Goal: Information Seeking & Learning: Find specific fact

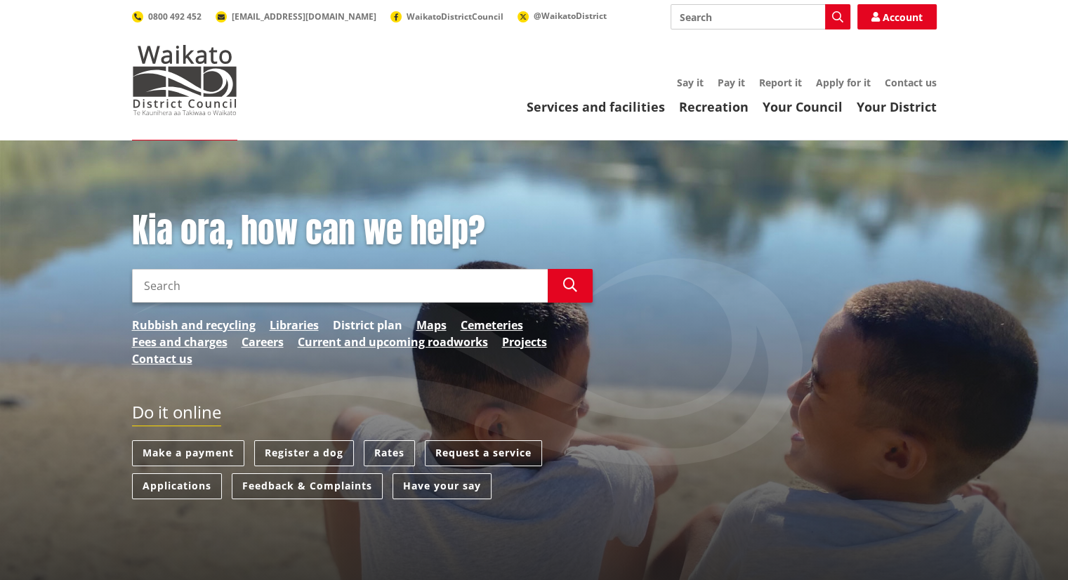
click at [376, 327] on link "District plan" at bounding box center [368, 325] width 70 height 17
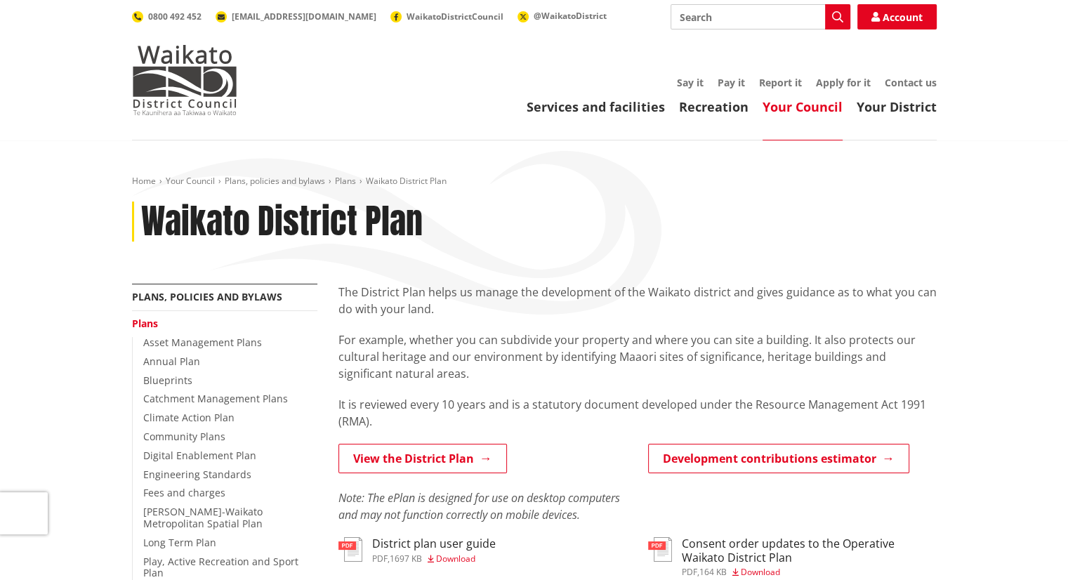
click at [723, 15] on input "Search" at bounding box center [761, 16] width 180 height 25
type input "r"
type input "property rates"
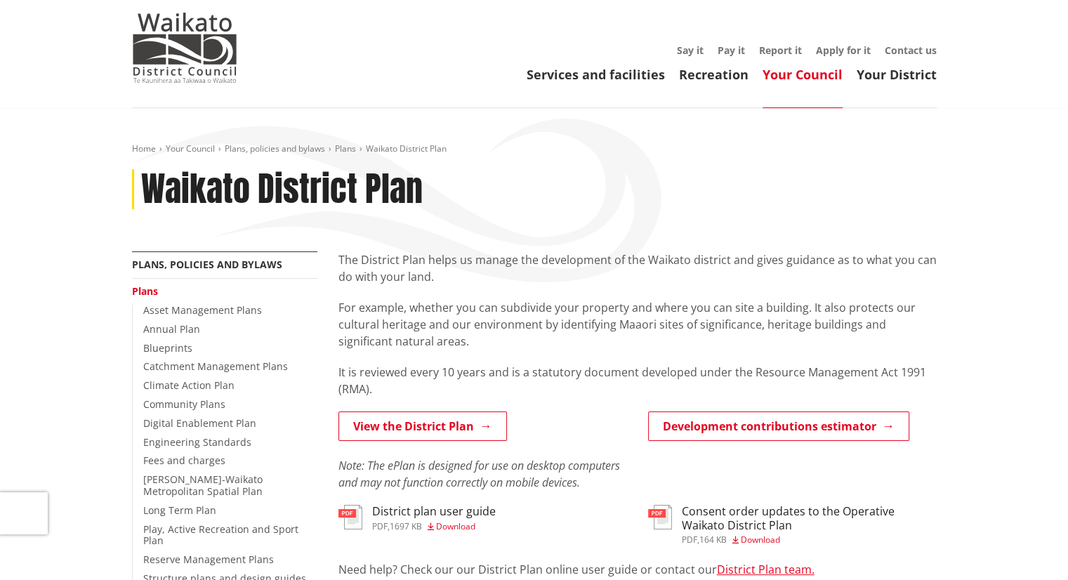
scroll to position [34, 0]
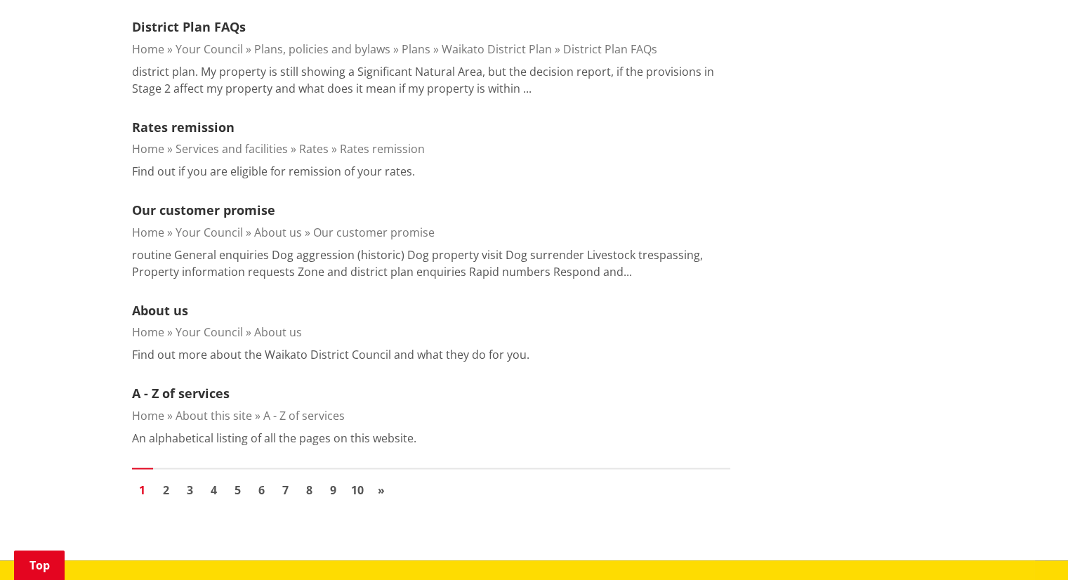
scroll to position [1930, 0]
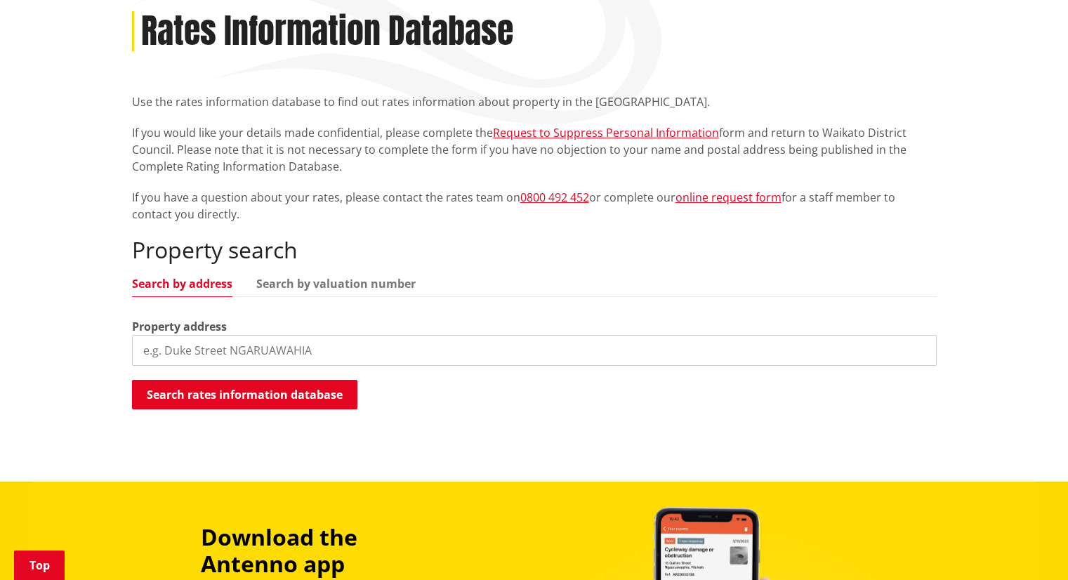
scroll to position [192, 0]
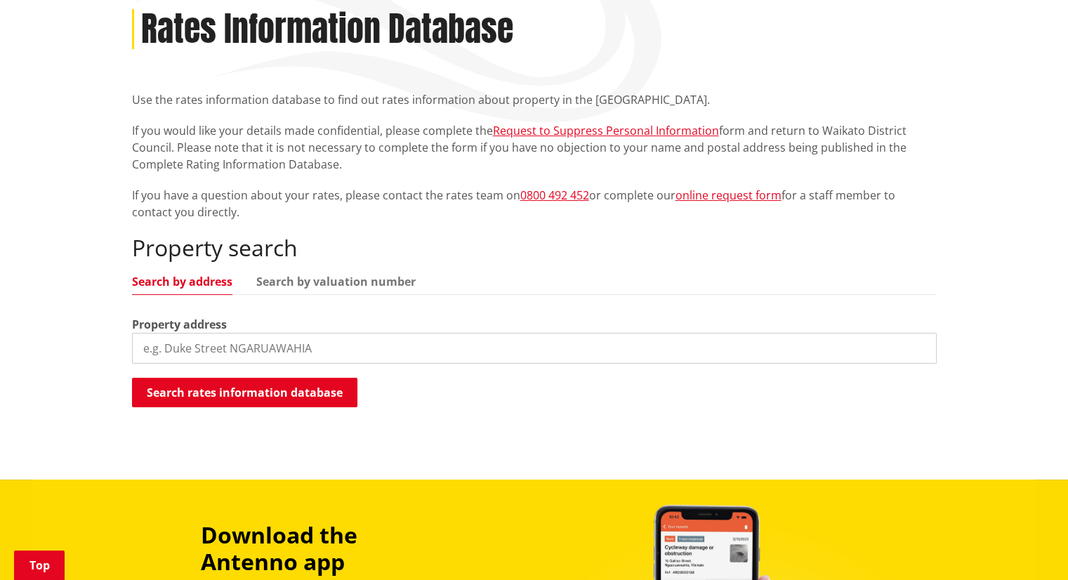
click at [294, 348] on input "search" at bounding box center [534, 348] width 805 height 31
click at [223, 350] on input "21 crake street, te kauwhata" at bounding box center [534, 348] width 805 height 31
click at [333, 350] on input "21 crake street te kauwhata" at bounding box center [534, 348] width 805 height 31
type input "21 crake street te kauwhata"
click at [268, 396] on button "Search rates information database" at bounding box center [244, 392] width 225 height 29
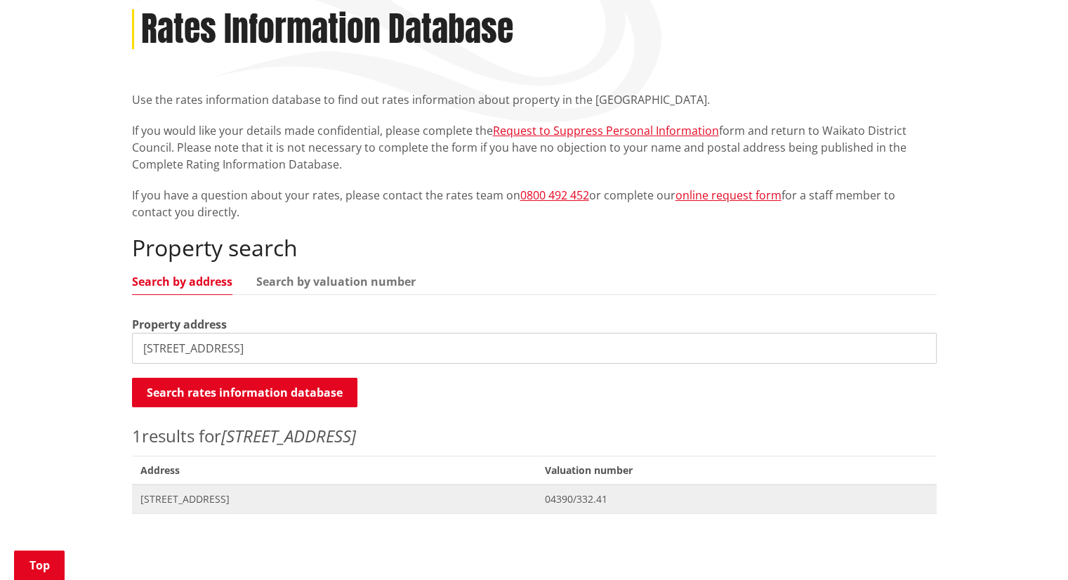
click at [262, 493] on span "[STREET_ADDRESS]" at bounding box center [334, 499] width 388 height 14
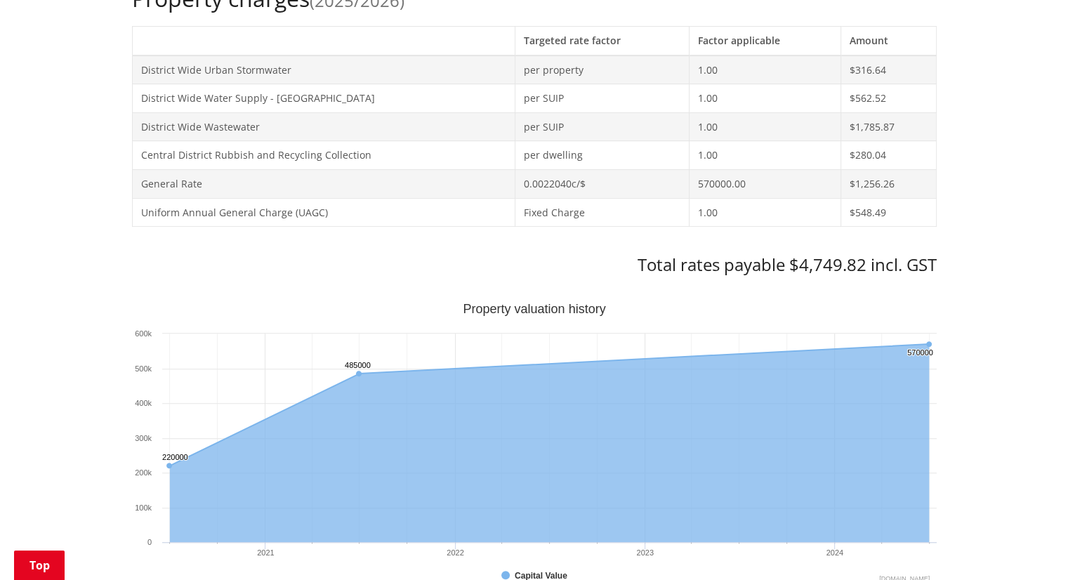
scroll to position [634, 0]
